Goal: Complete application form: Complete application form

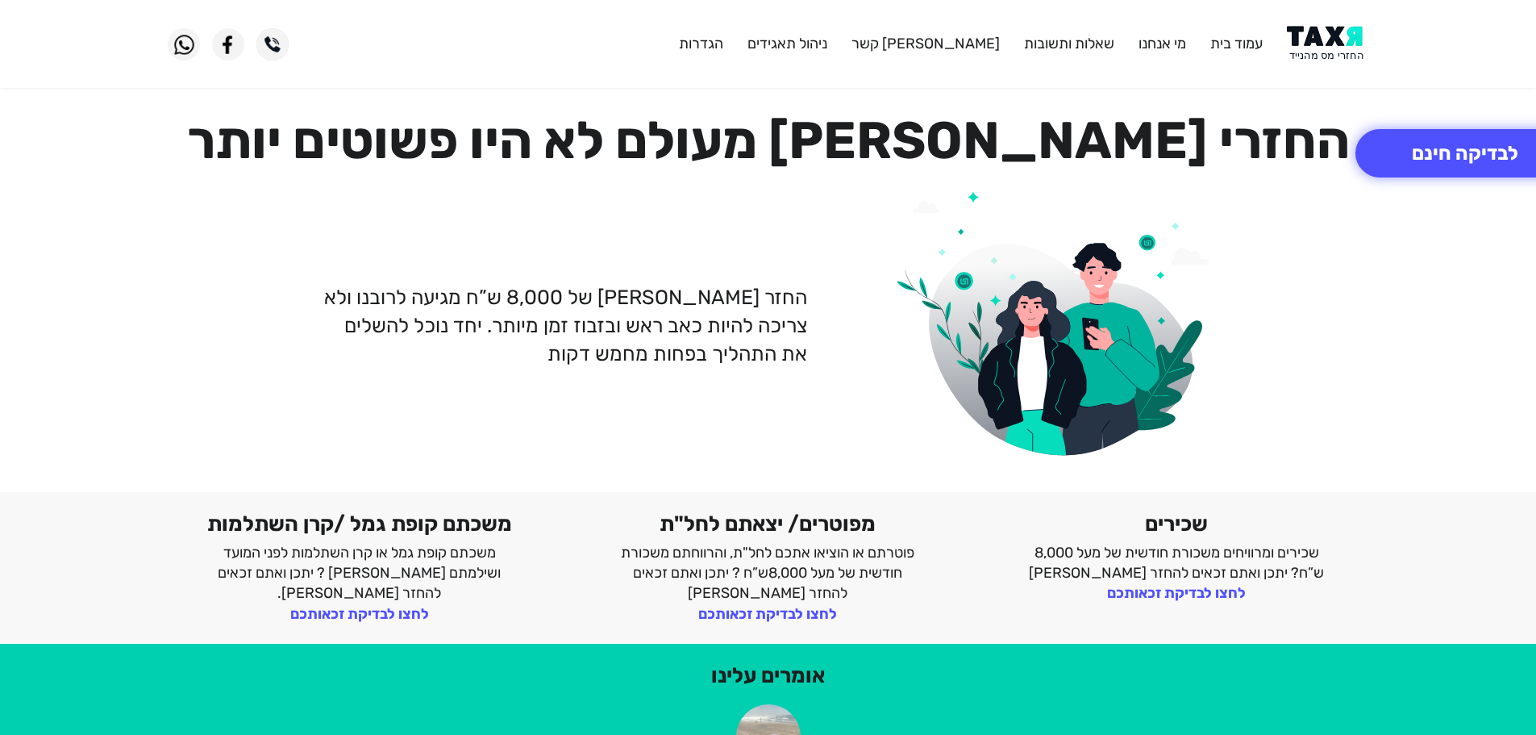
click at [1316, 32] on img at bounding box center [1327, 44] width 81 height 36
click at [1332, 53] on img at bounding box center [1327, 44] width 81 height 36
click at [1341, 41] on img at bounding box center [1327, 44] width 81 height 36
click at [1317, 51] on img at bounding box center [1327, 44] width 81 height 36
click at [1345, 55] on img at bounding box center [1327, 44] width 81 height 36
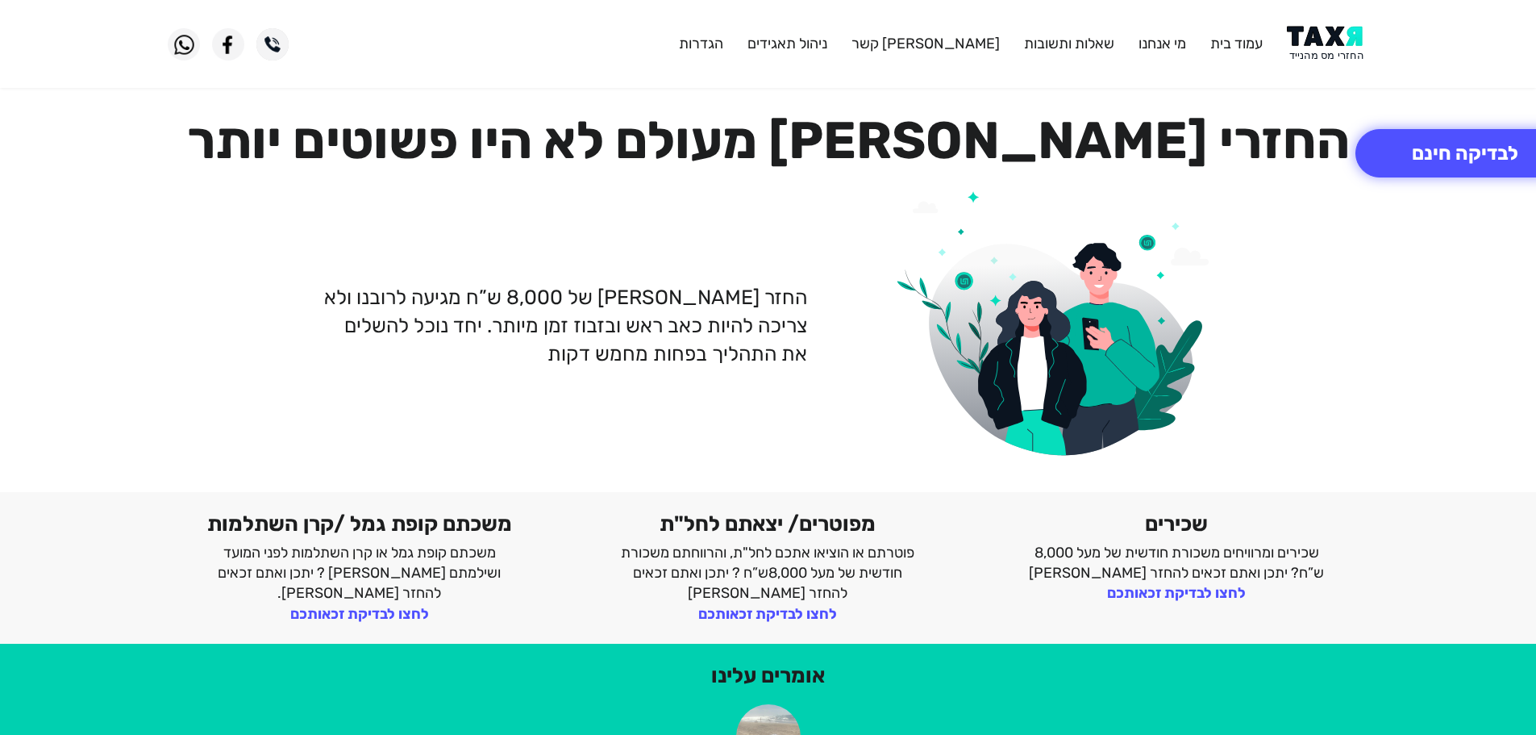
click at [1341, 53] on img at bounding box center [1327, 44] width 81 height 36
click at [1336, 44] on img at bounding box center [1327, 44] width 81 height 36
click at [1423, 147] on button "לבדיקה חינם" at bounding box center [1465, 153] width 219 height 48
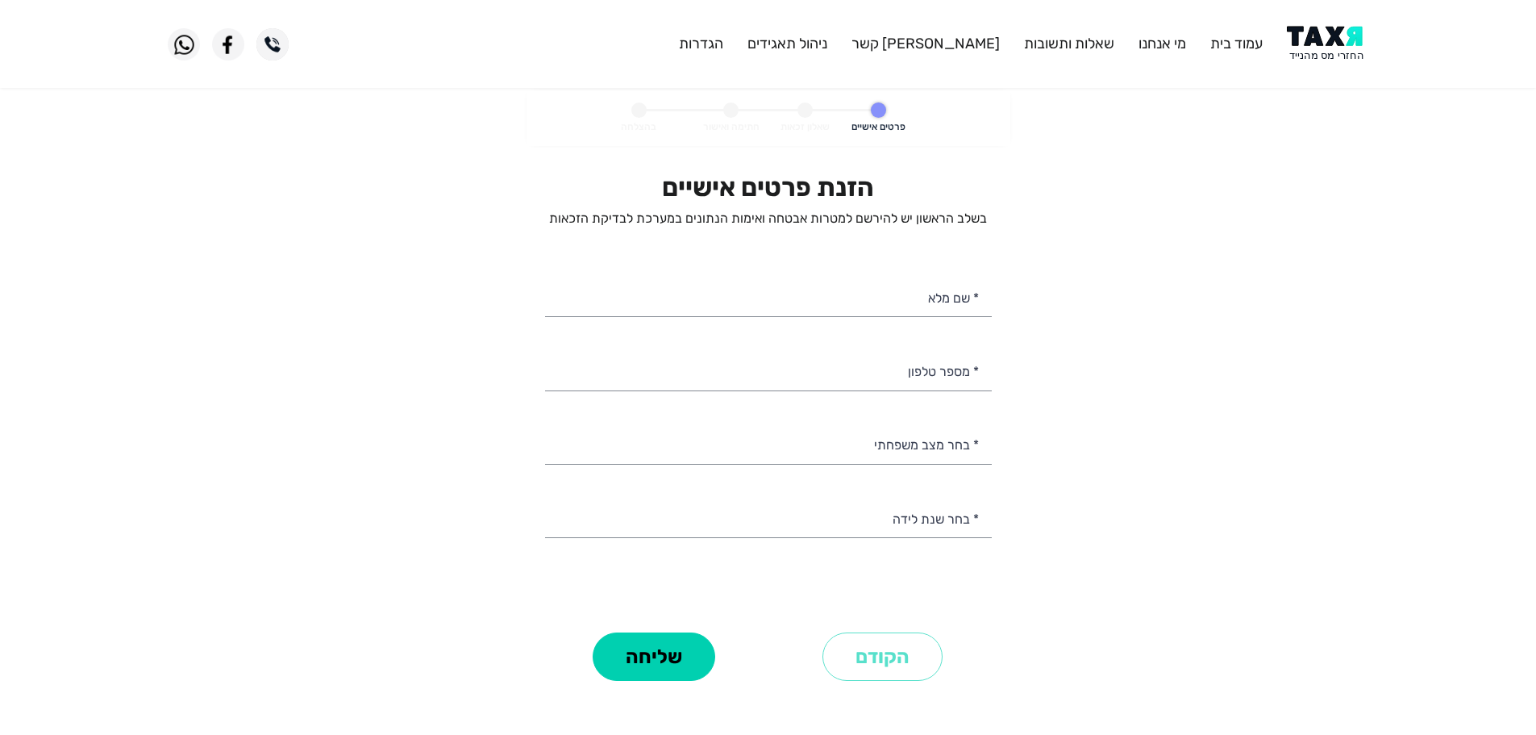
select select
click at [902, 381] on input "* מספר טלפון" at bounding box center [768, 369] width 447 height 41
type input "U"
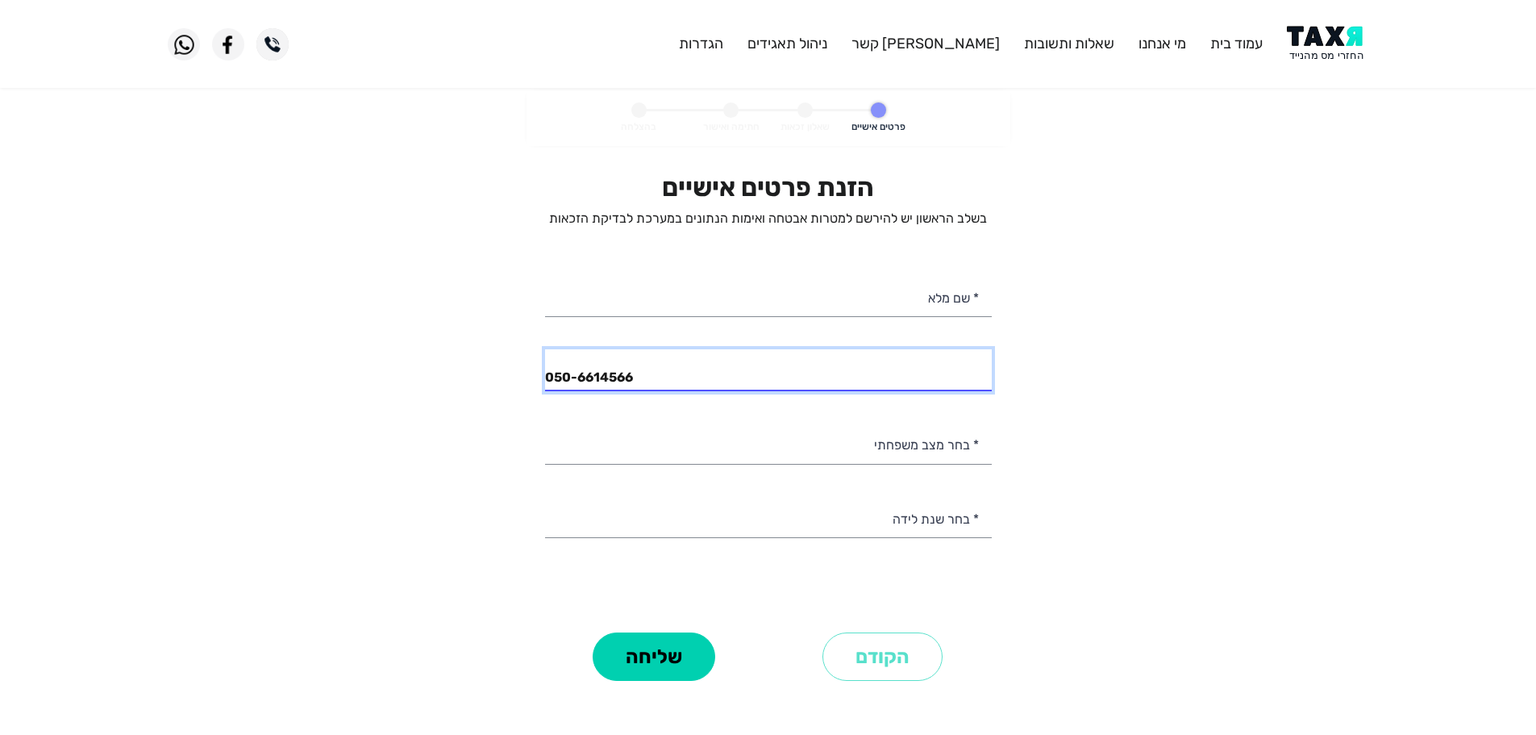
type input "050-6614566"
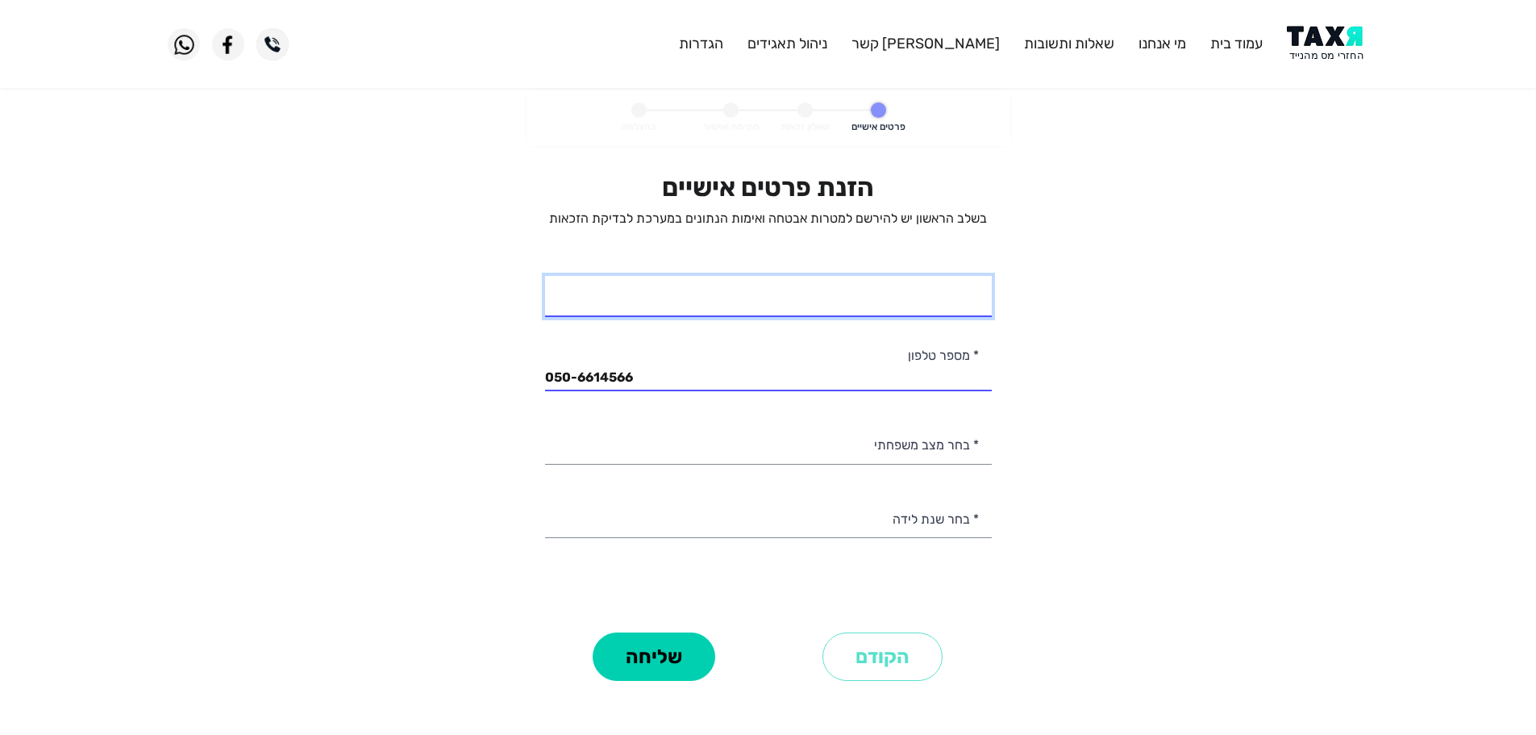
click at [950, 299] on input "* שם מלא" at bounding box center [768, 296] width 447 height 41
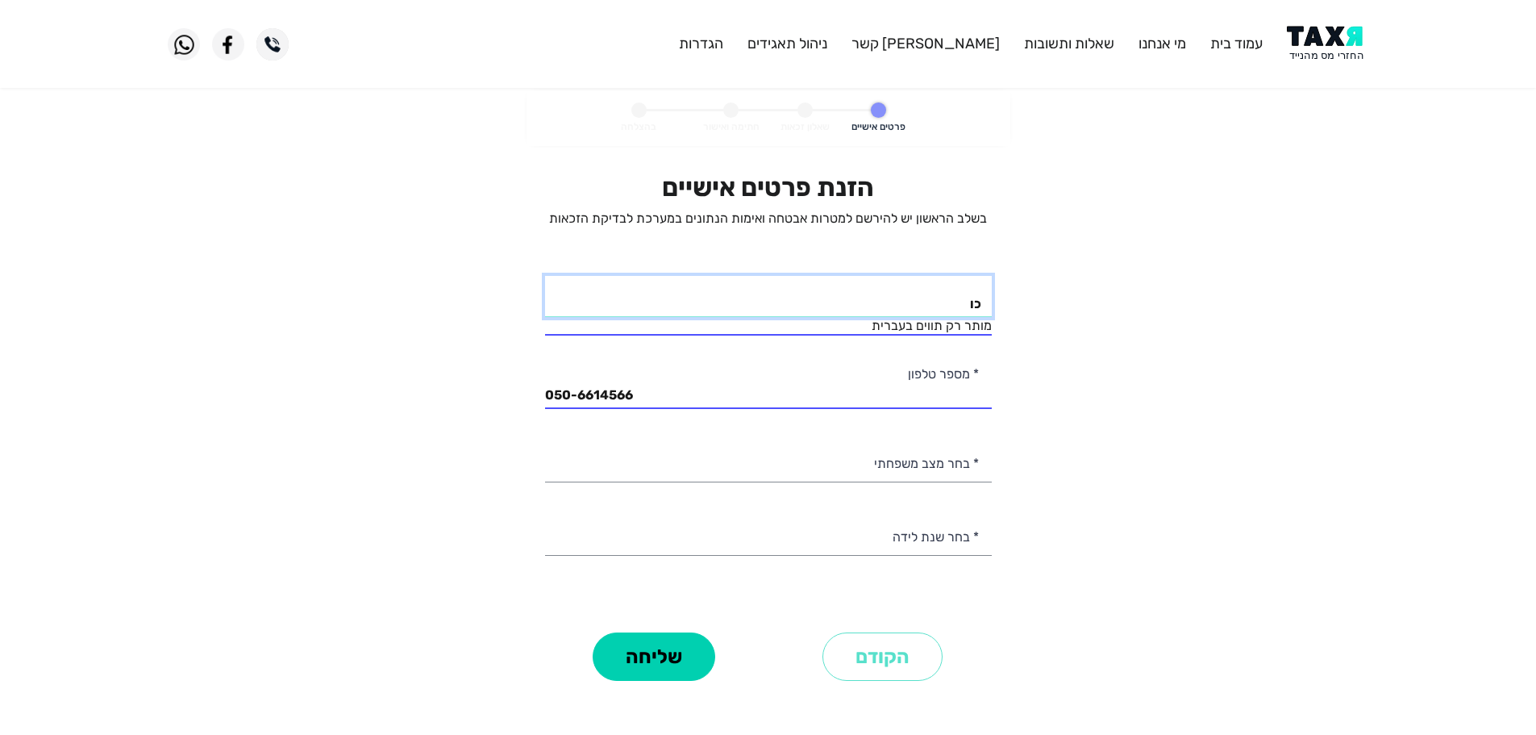
type input "כ"
type input "וונדי"
click at [949, 298] on input "וונדי" at bounding box center [768, 296] width 447 height 41
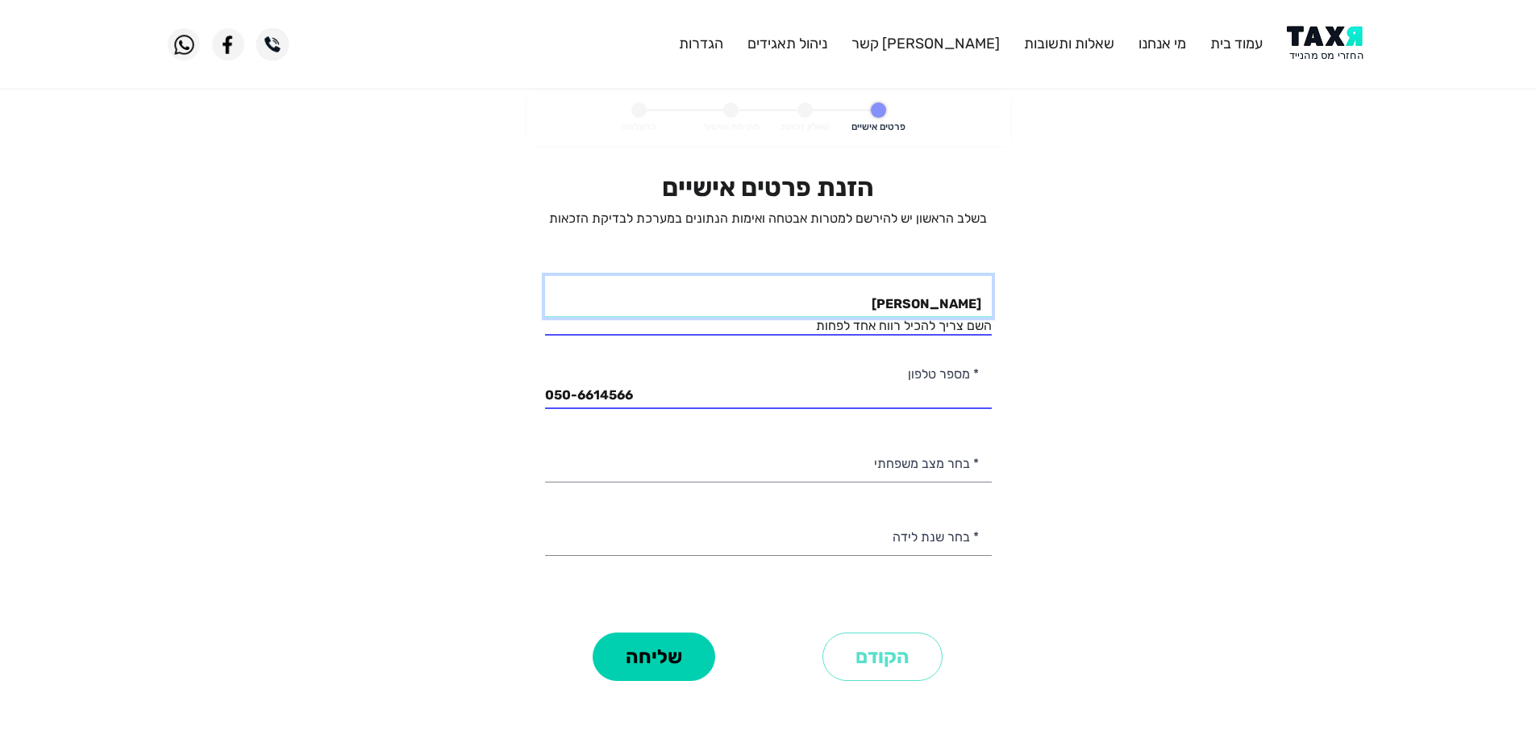
type input "[PERSON_NAME]"
click at [794, 389] on input "050-6614566" at bounding box center [768, 388] width 447 height 41
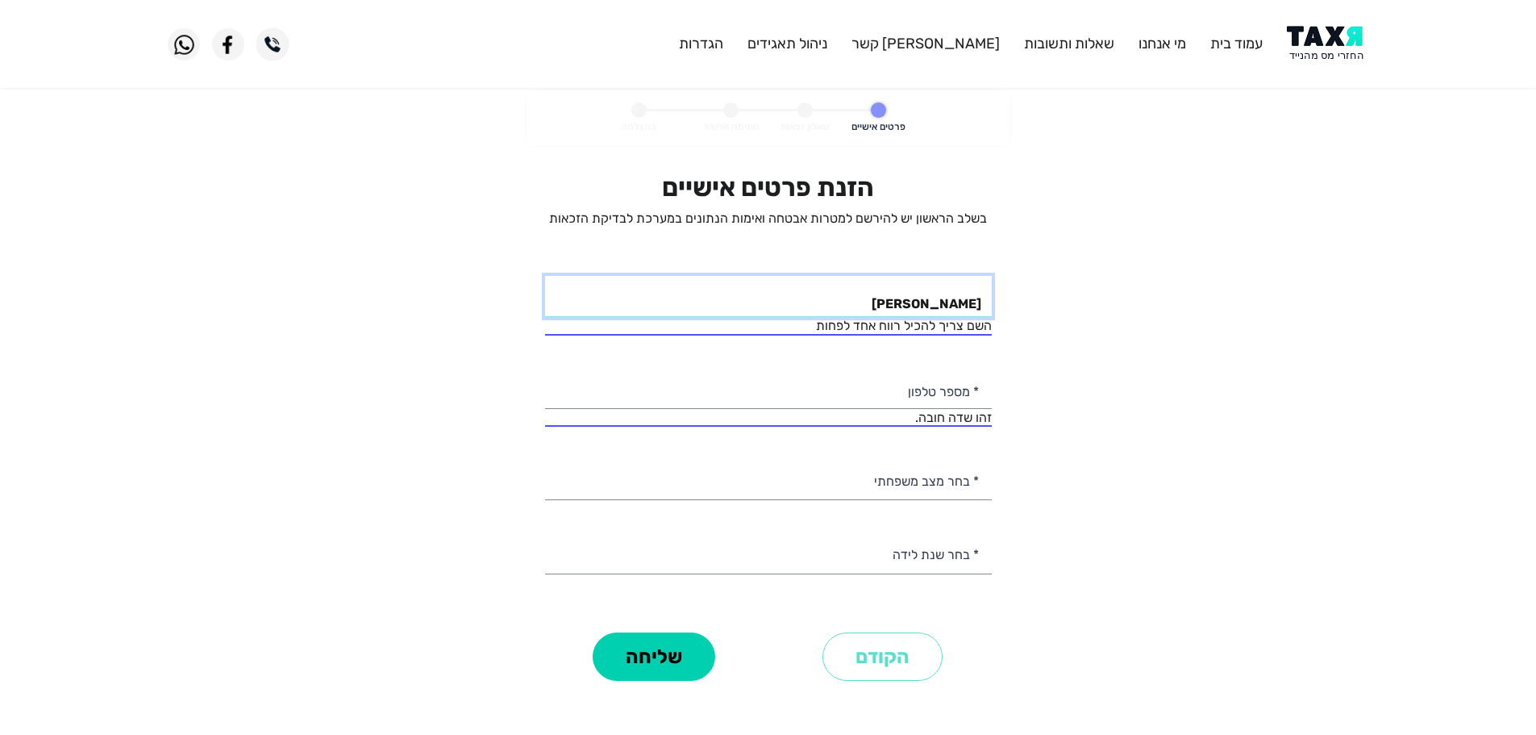
click at [843, 296] on input "זאהי" at bounding box center [768, 296] width 447 height 41
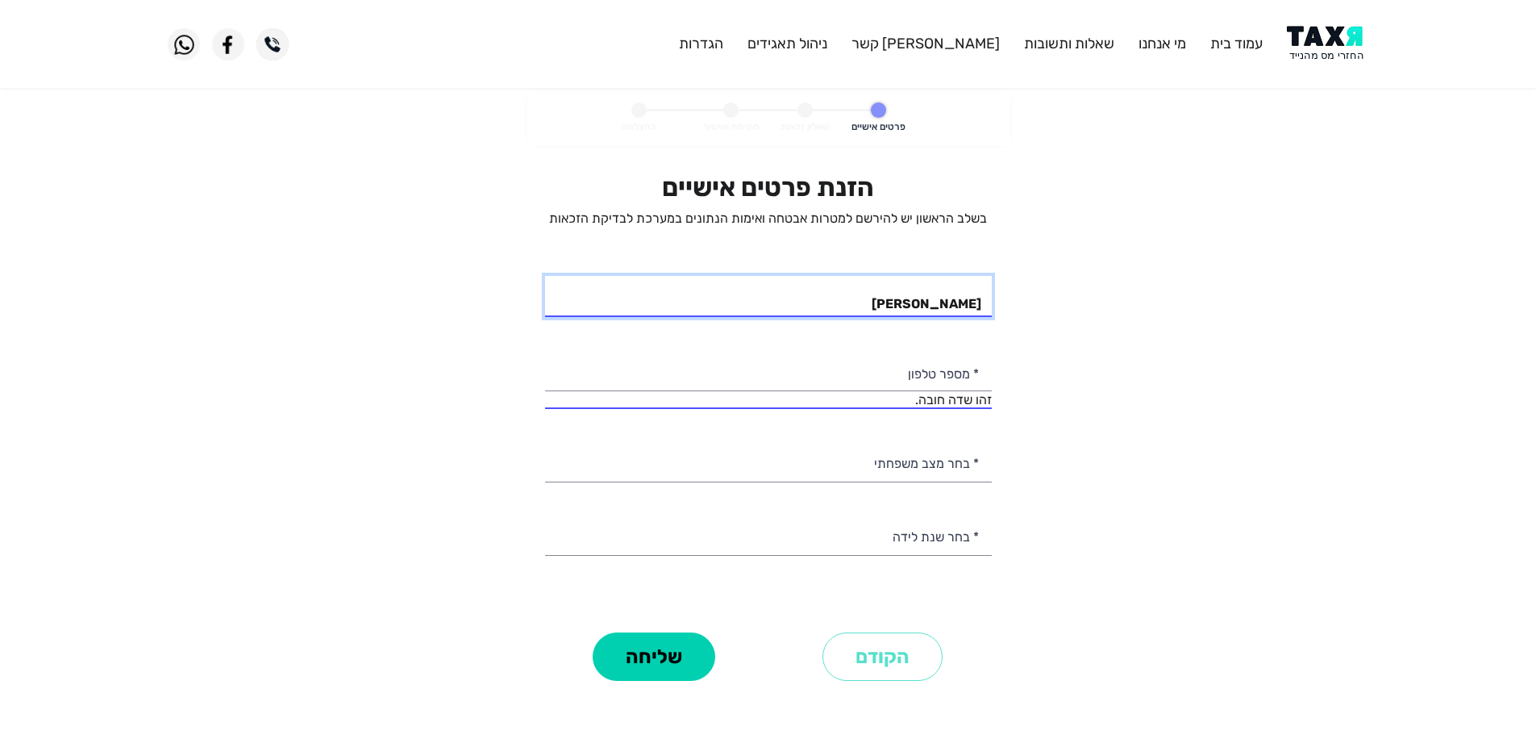
type input "זאהי עטוה"
click at [740, 381] on input "* מספר טלפון" at bounding box center [768, 369] width 447 height 41
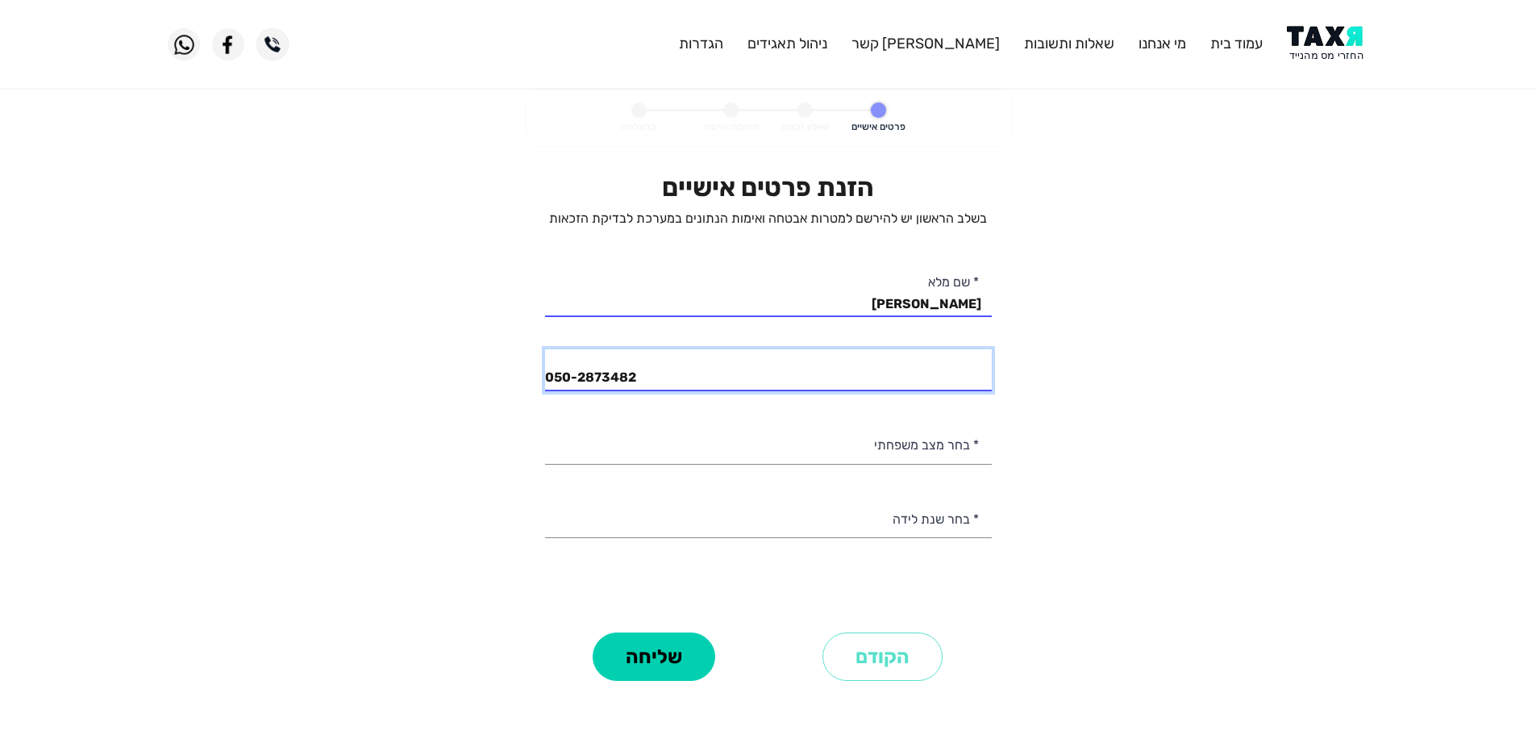
type input "050-2873482"
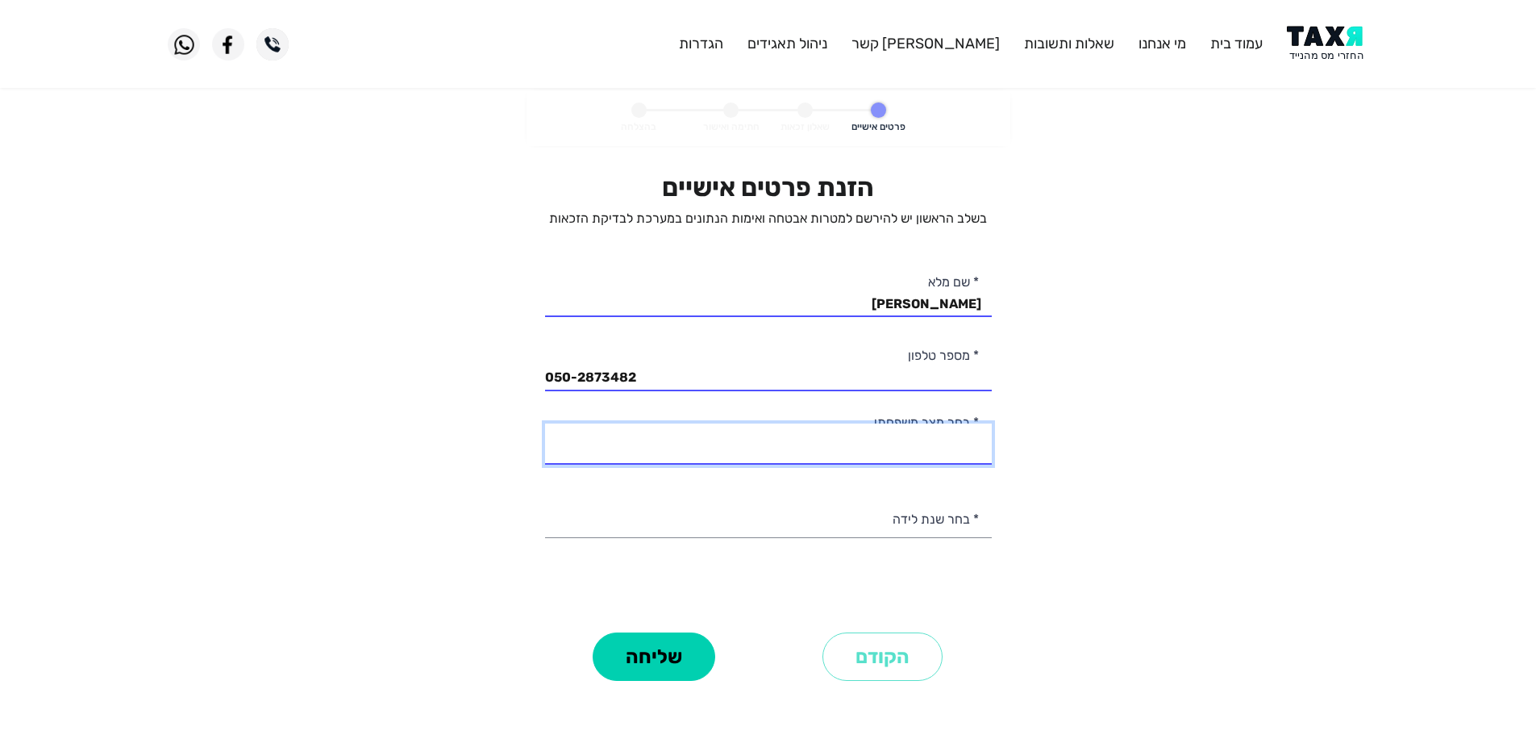
click at [942, 441] on select "רווק/ה נשוי/אה גרוש/ה אלמן/נה" at bounding box center [768, 443] width 447 height 41
select select "1: Single"
click at [545, 423] on select "רווק/ה נשוי/אה גרוש/ה אלמן/נה" at bounding box center [768, 443] width 447 height 41
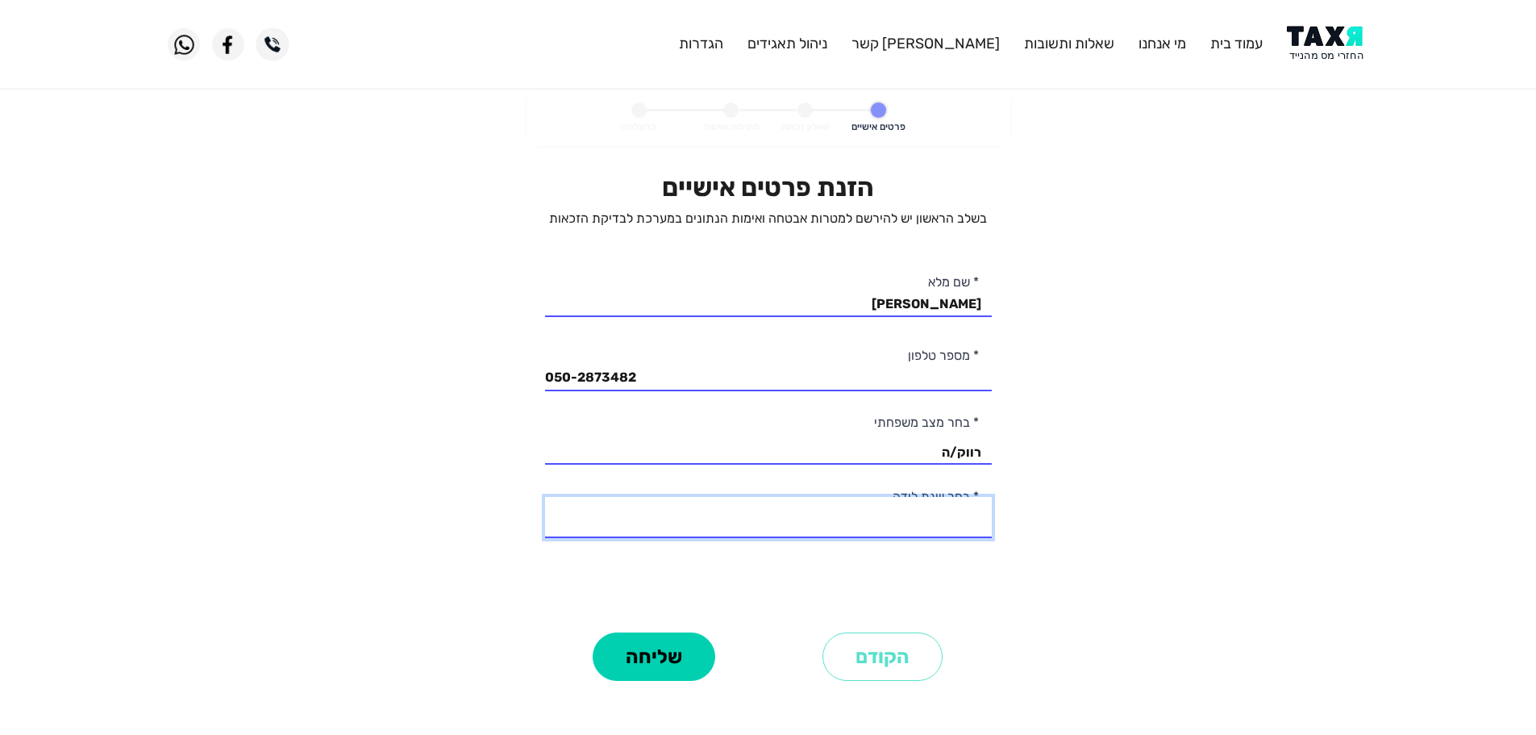
click at [919, 527] on select "2003 2002 2001 2000 1999 1998 1997 1996 1995 1994 1993 1992 1991 1990 1989 1988…" at bounding box center [768, 517] width 447 height 41
click at [545, 497] on select "2003 2002 2001 2000 1999 1998 1997 1996 1995 1994 1993 1992 1991 1990 1989 1988…" at bounding box center [768, 517] width 447 height 41
click at [938, 517] on select "2003 2002 2001 2000 1999 1998 1997 1996 1995 1994 1993 1992 1991 1990 1989 1988…" at bounding box center [768, 517] width 447 height 41
select select "4: 2000"
click at [545, 497] on select "2003 2002 2001 2000 1999 1998 1997 1996 1995 1994 1993 1992 1991 1990 1989 1988…" at bounding box center [768, 517] width 447 height 41
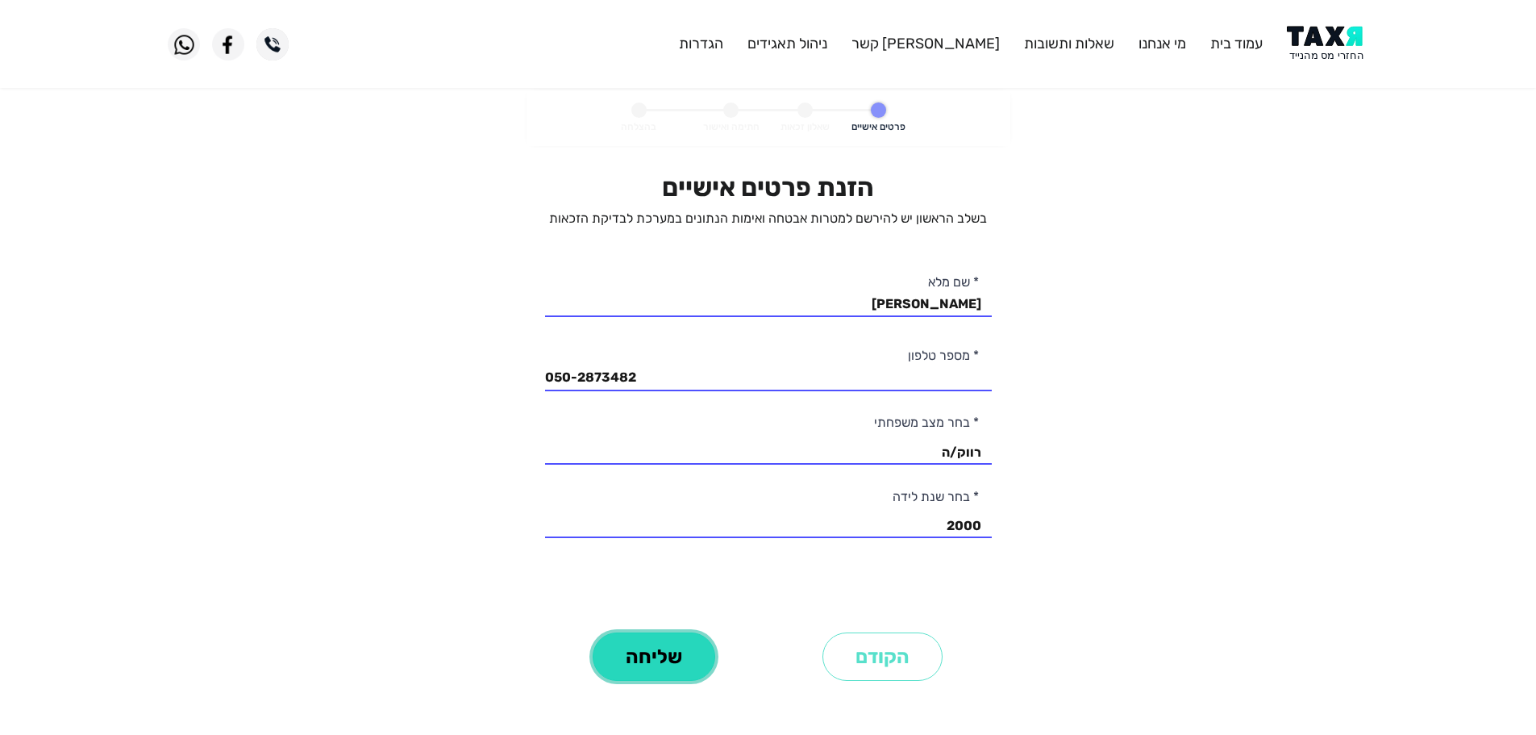
click at [657, 666] on button "שליחה" at bounding box center [654, 656] width 123 height 48
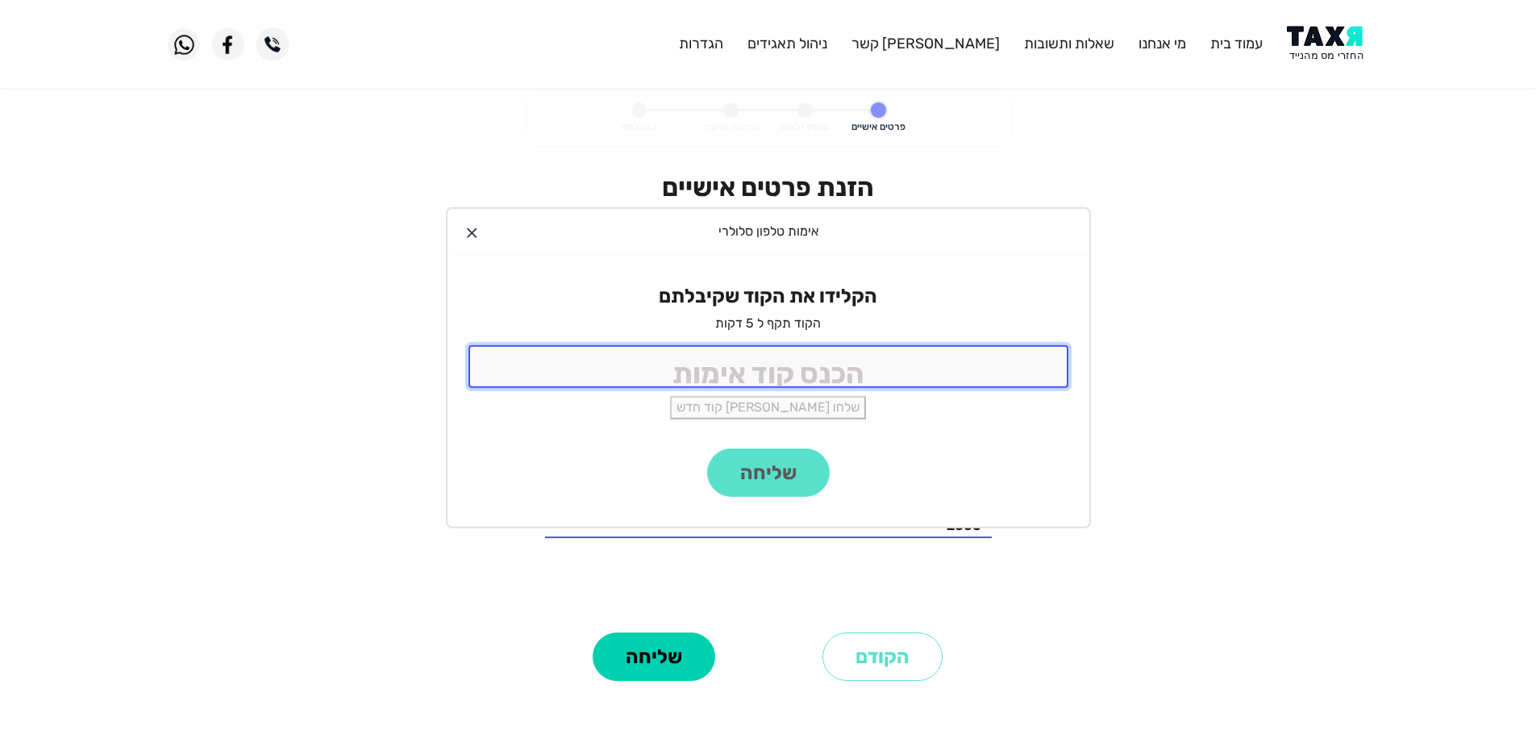
click at [861, 381] on input "tel" at bounding box center [769, 366] width 600 height 43
type input "9988"
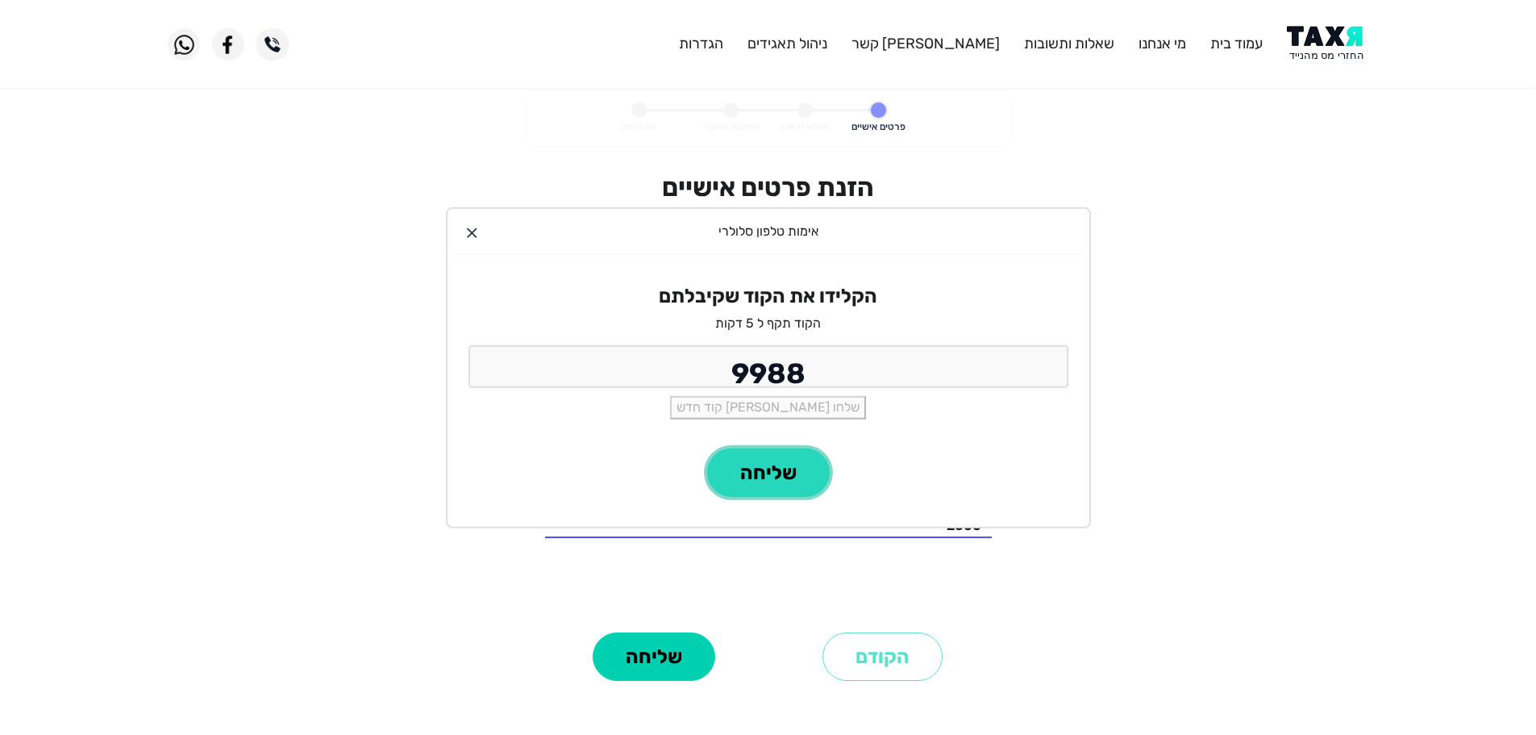
click at [780, 473] on button "שליחה" at bounding box center [768, 472] width 123 height 48
